Goal: Check status: Check status

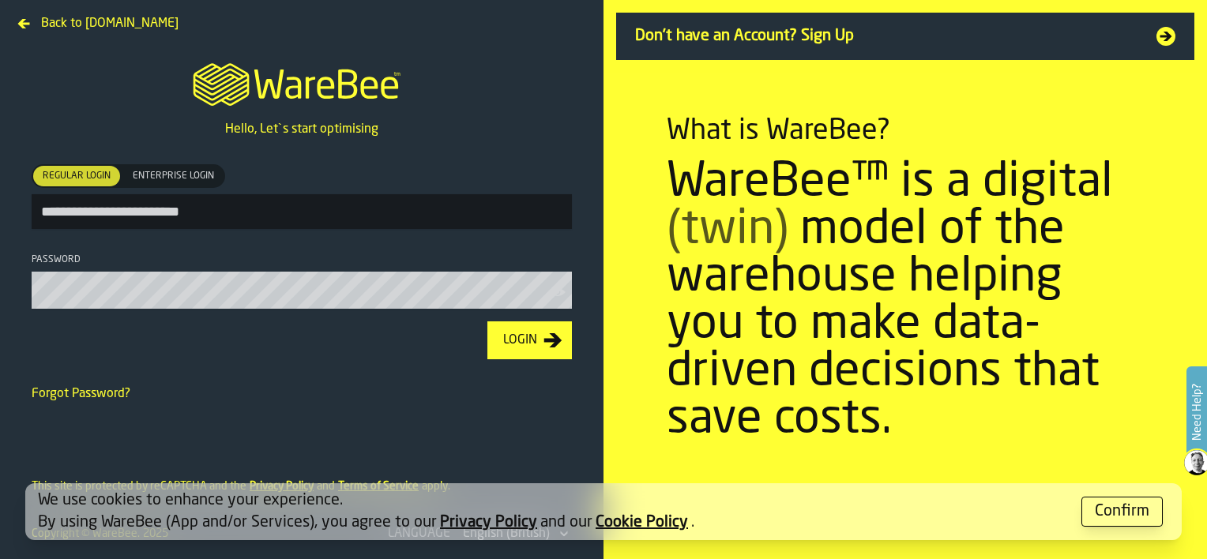
click at [522, 353] on button "Login" at bounding box center [529, 341] width 85 height 38
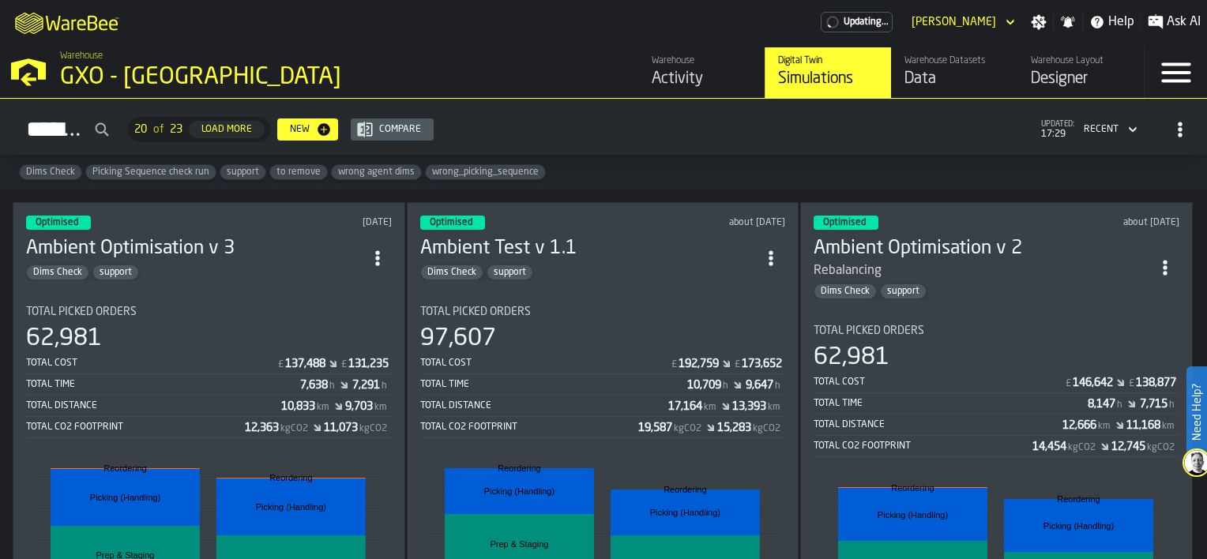
click at [694, 72] on div "Activity" at bounding box center [702, 79] width 100 height 22
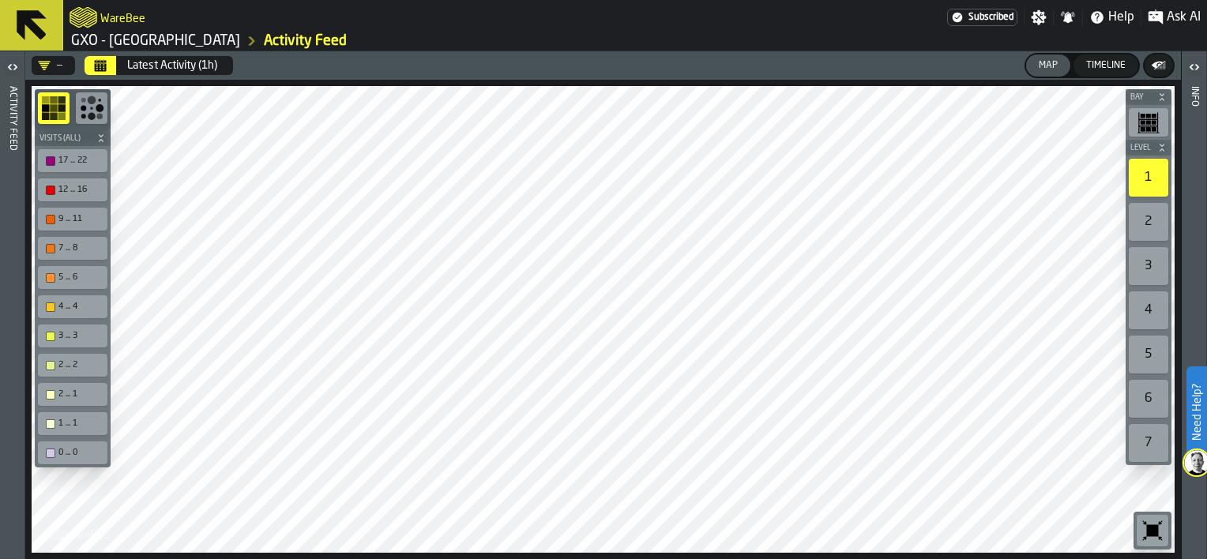
click at [108, 65] on button "Calendar" at bounding box center [101, 65] width 32 height 19
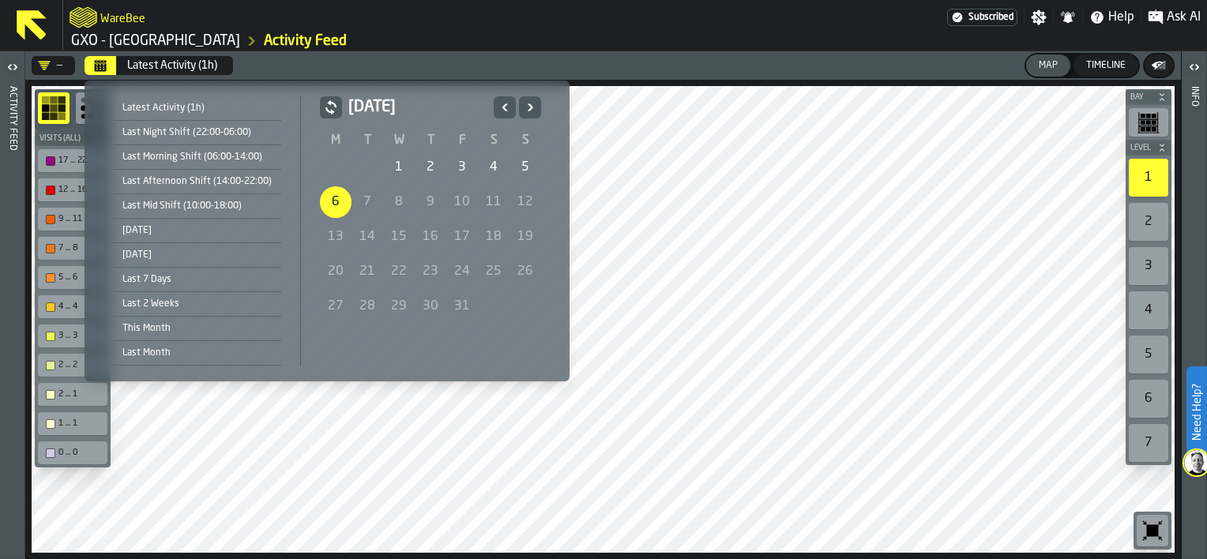
click at [212, 130] on div "Last Night Shift (22:00-06:00)" at bounding box center [197, 132] width 168 height 17
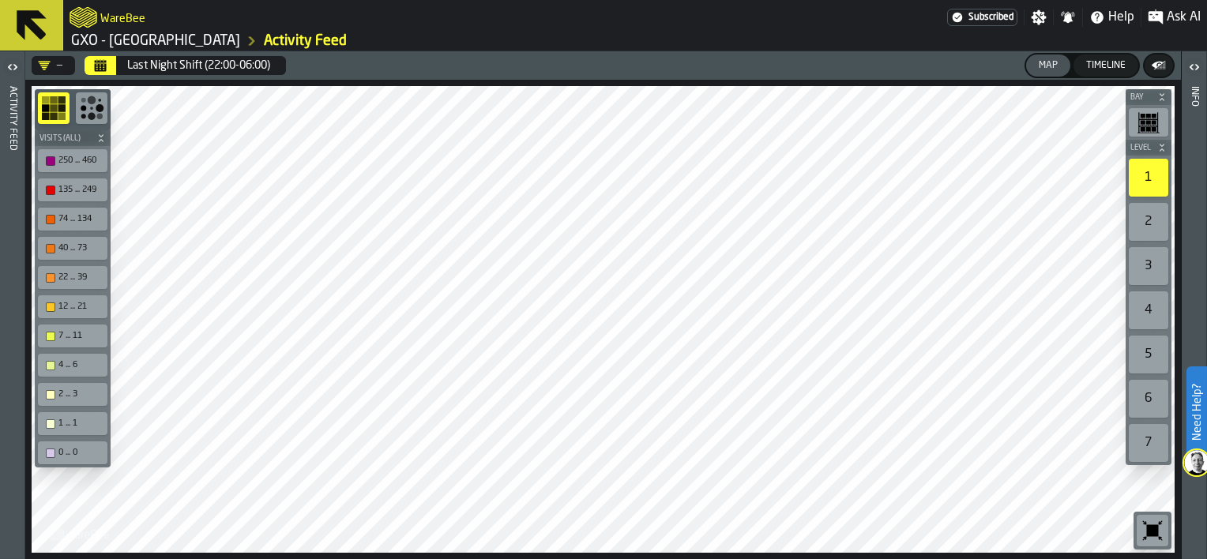
click at [15, 64] on icon "button-toggle-Open" at bounding box center [12, 67] width 19 height 19
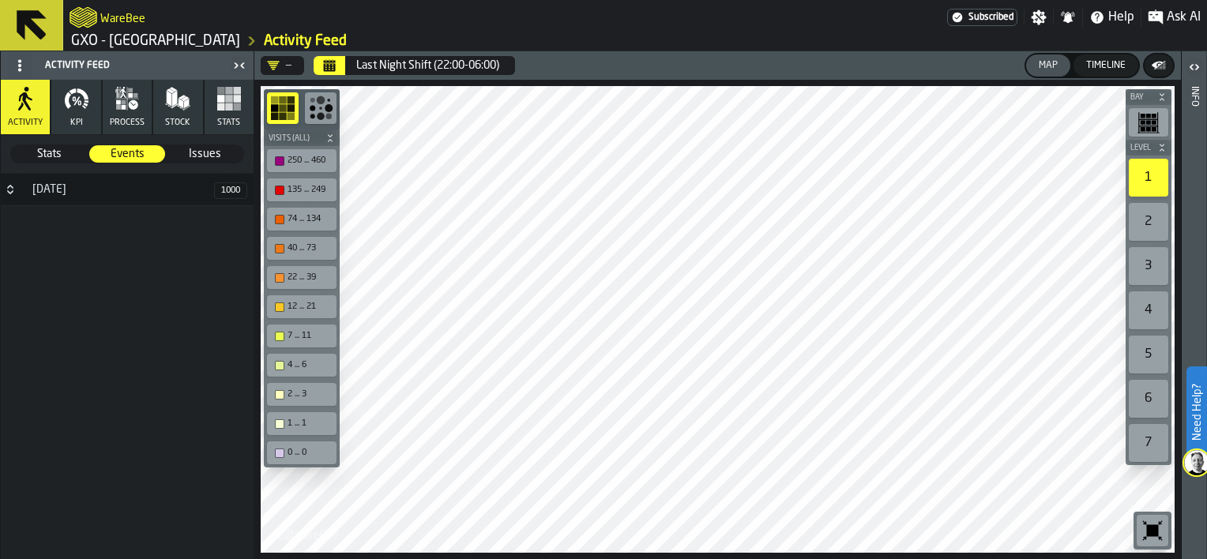
click at [60, 122] on button "KPI" at bounding box center [75, 107] width 49 height 55
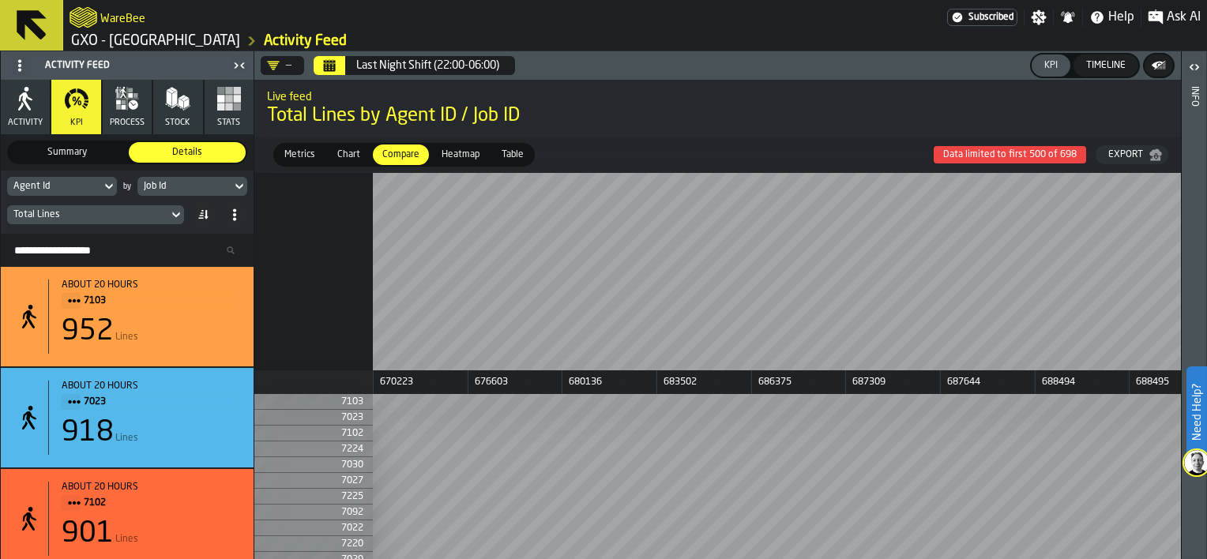
click at [40, 104] on button "Activity" at bounding box center [25, 107] width 49 height 55
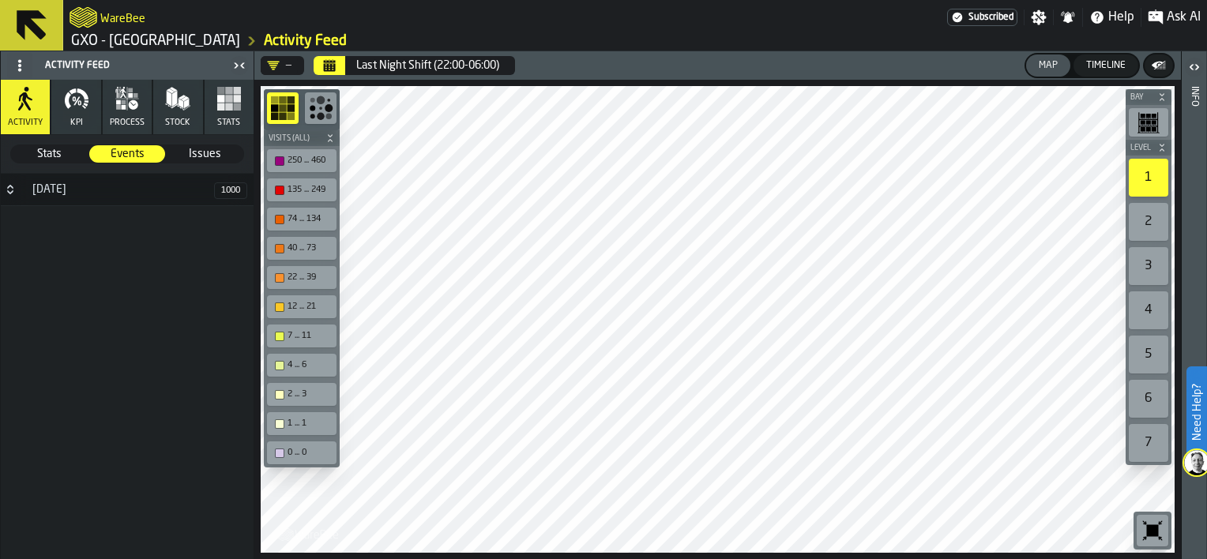
click at [329, 62] on icon "Calendar" at bounding box center [330, 62] width 12 height 2
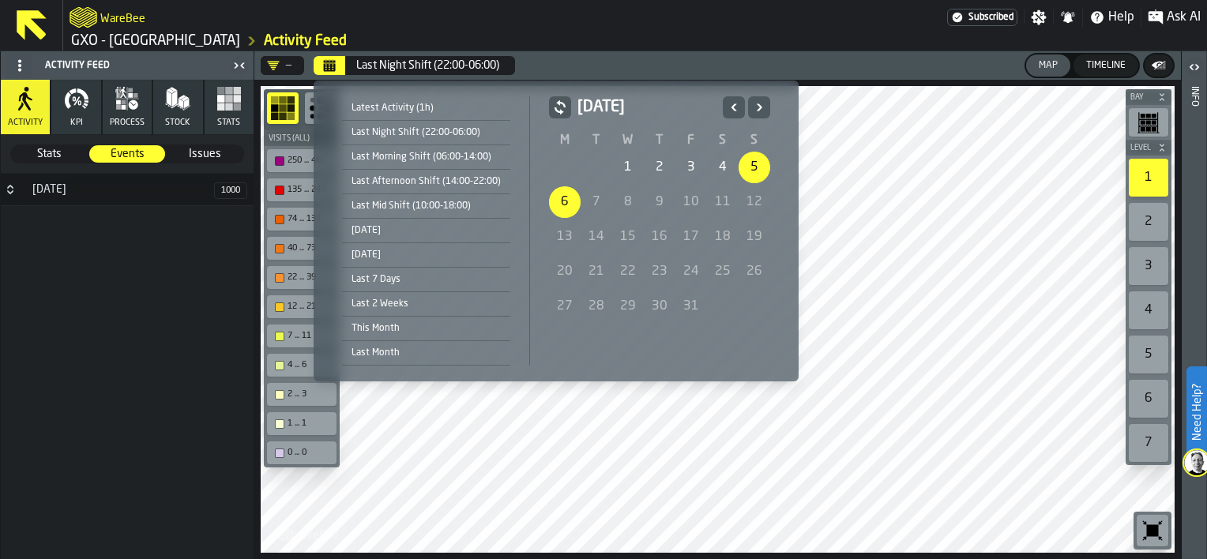
click at [423, 162] on div "Last Morning Shift (06:00-14:00)" at bounding box center [426, 157] width 168 height 17
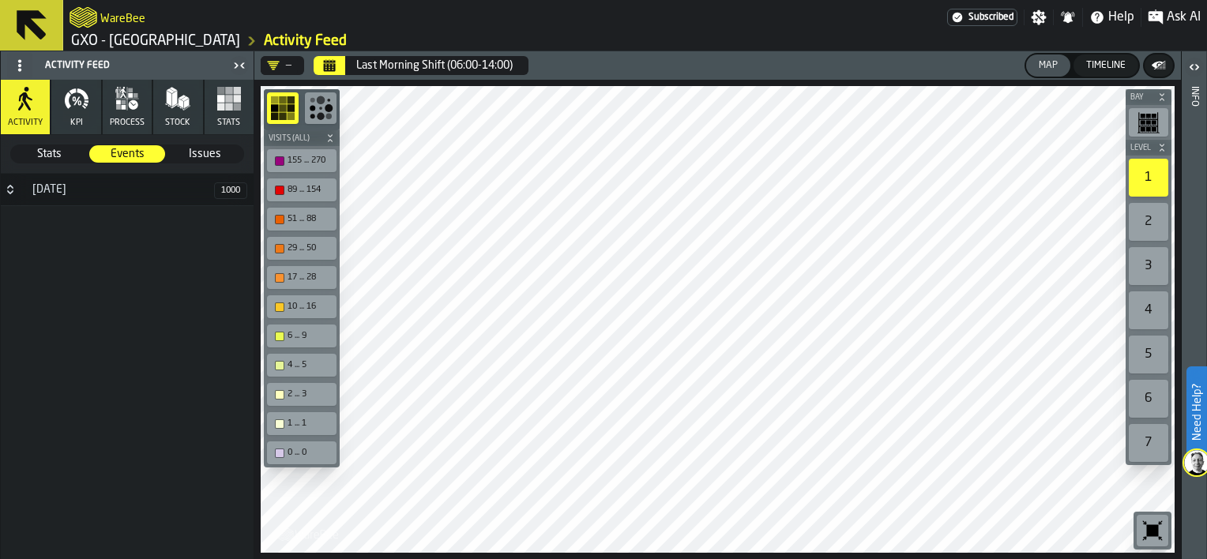
click at [387, 66] on div "Last Morning Shift (06:00-14:00)" at bounding box center [434, 65] width 156 height 13
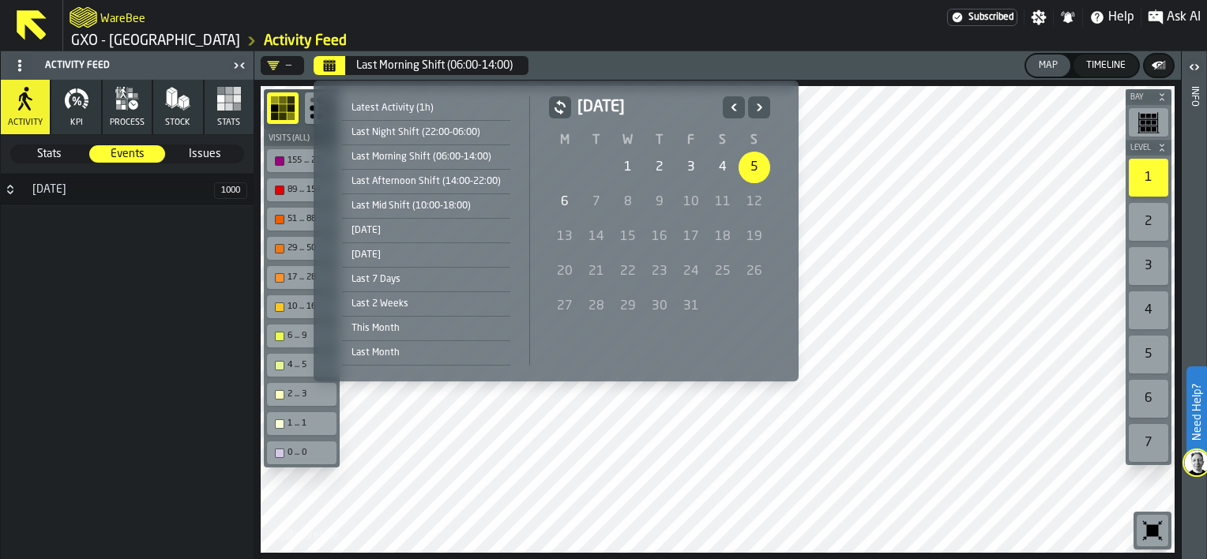
click at [747, 170] on div "5" at bounding box center [755, 168] width 32 height 32
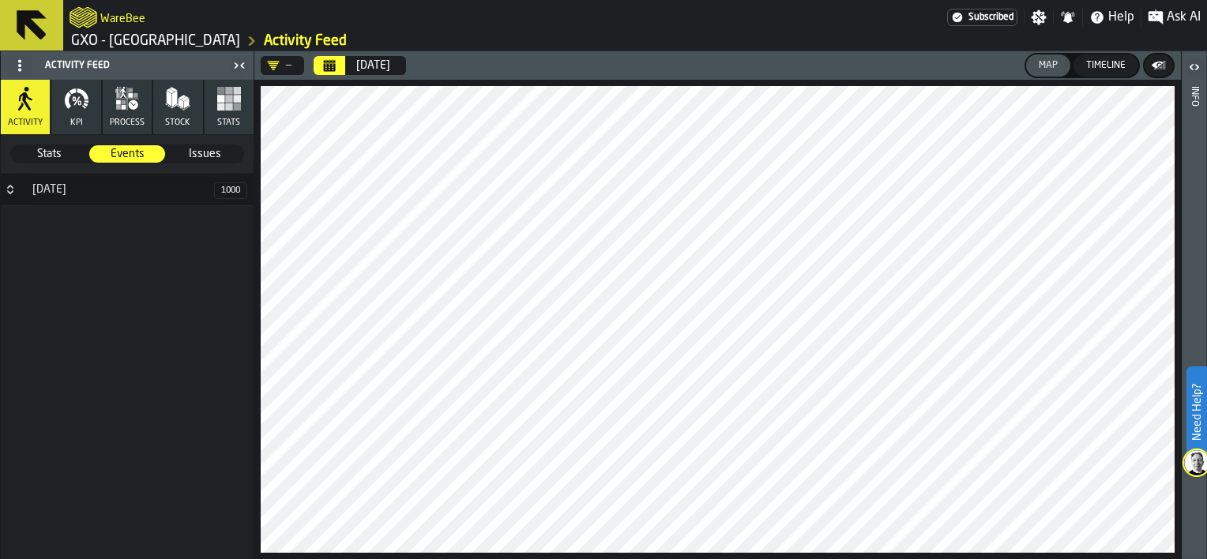
click at [9, 190] on icon "Button-5 October-closed" at bounding box center [10, 189] width 13 height 13
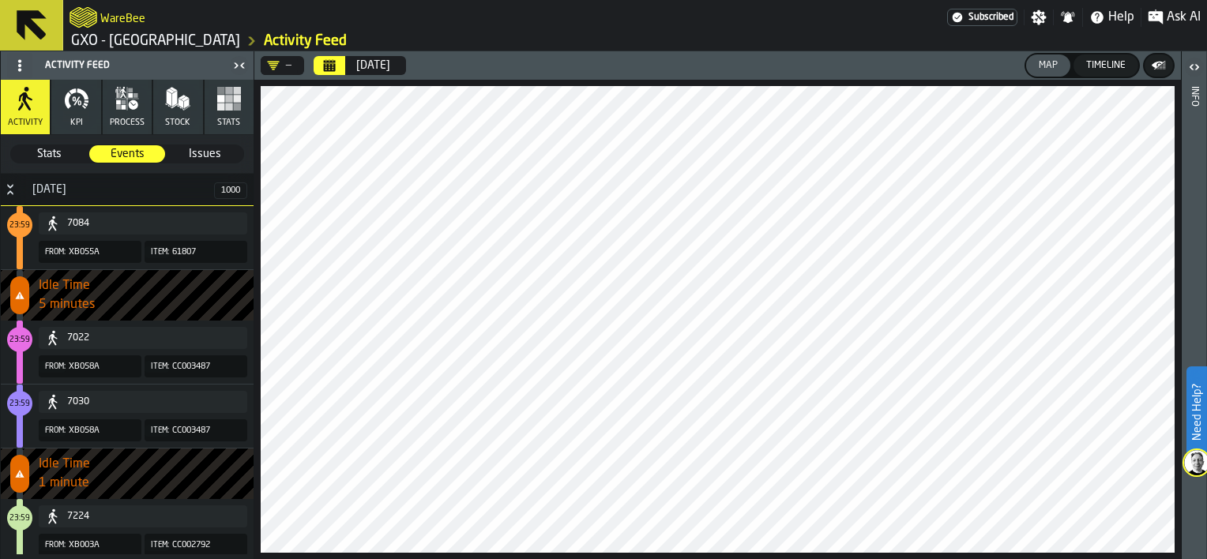
click at [273, 63] on icon "DropdownMenuValue-" at bounding box center [274, 65] width 12 height 9
click at [282, 66] on div "—" at bounding box center [279, 65] width 24 height 13
click at [284, 68] on div "—" at bounding box center [279, 65] width 24 height 13
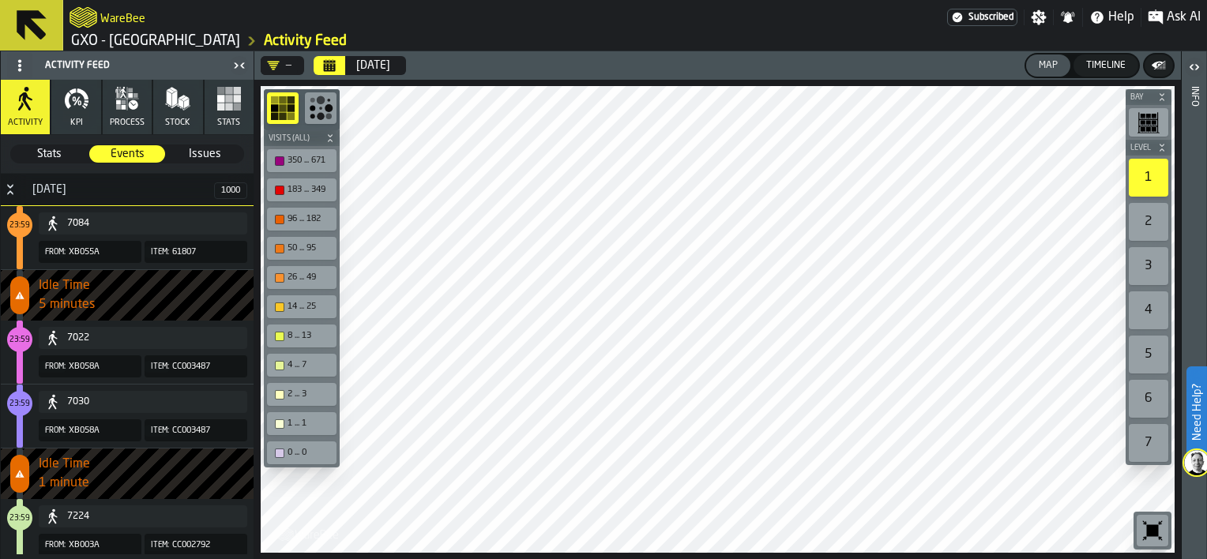
click at [269, 62] on icon "DropdownMenuValue-" at bounding box center [273, 65] width 13 height 13
click at [269, 63] on icon "DropdownMenuValue-" at bounding box center [274, 65] width 12 height 9
